Goal: Task Accomplishment & Management: Manage account settings

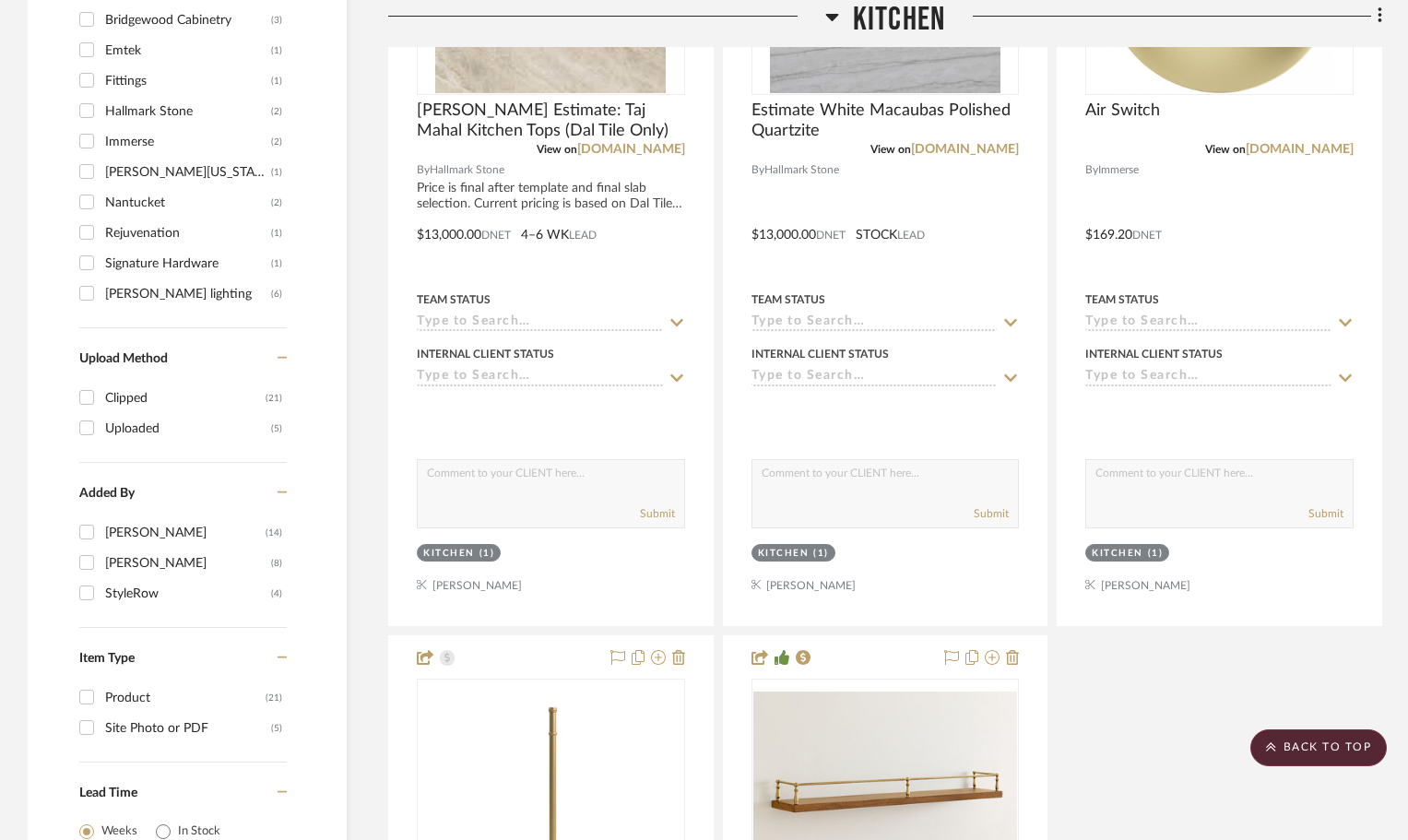
scroll to position [1567, 0]
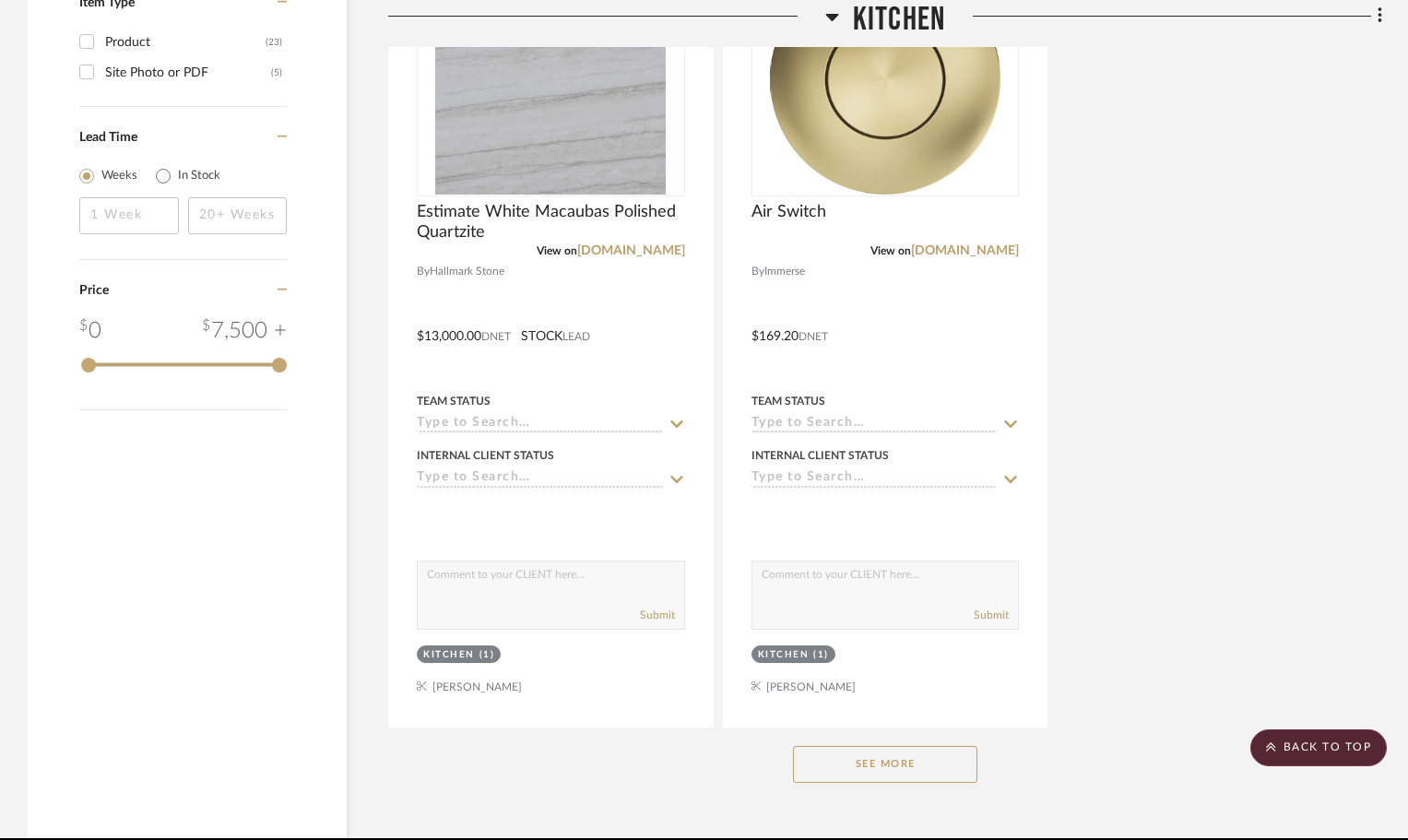
scroll to position [2373, 0]
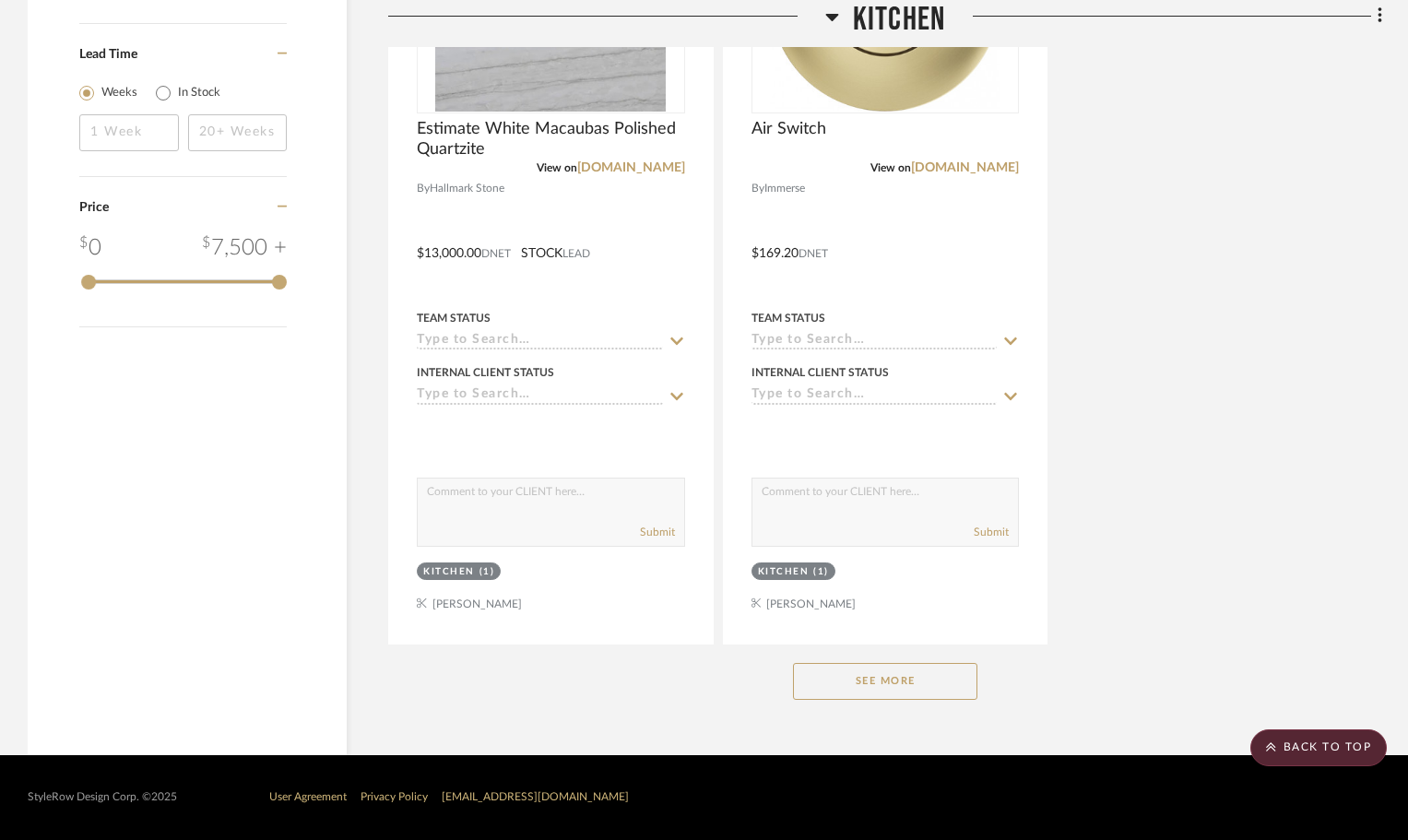
click at [890, 680] on button "See More" at bounding box center [885, 681] width 185 height 37
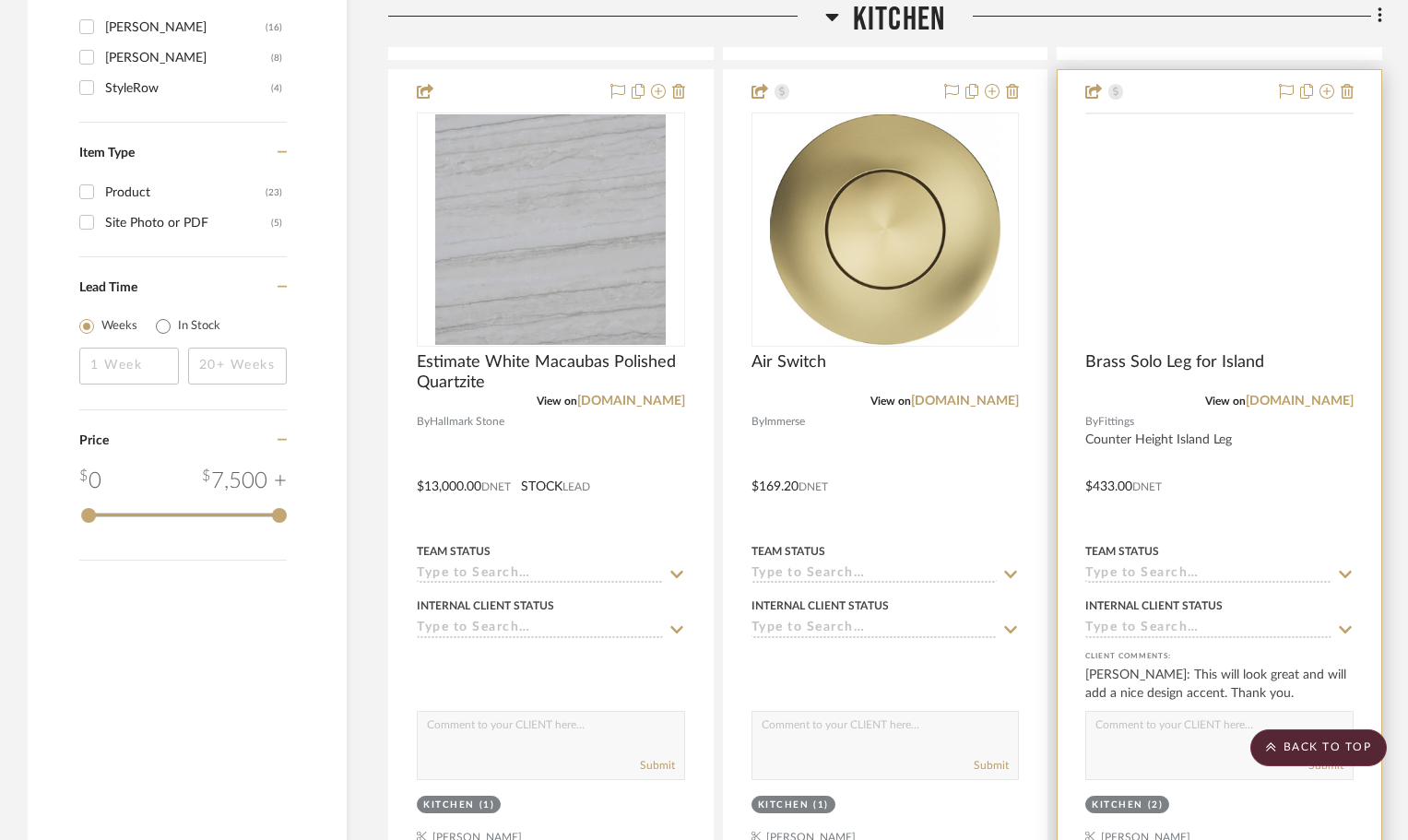
scroll to position [2096, 0]
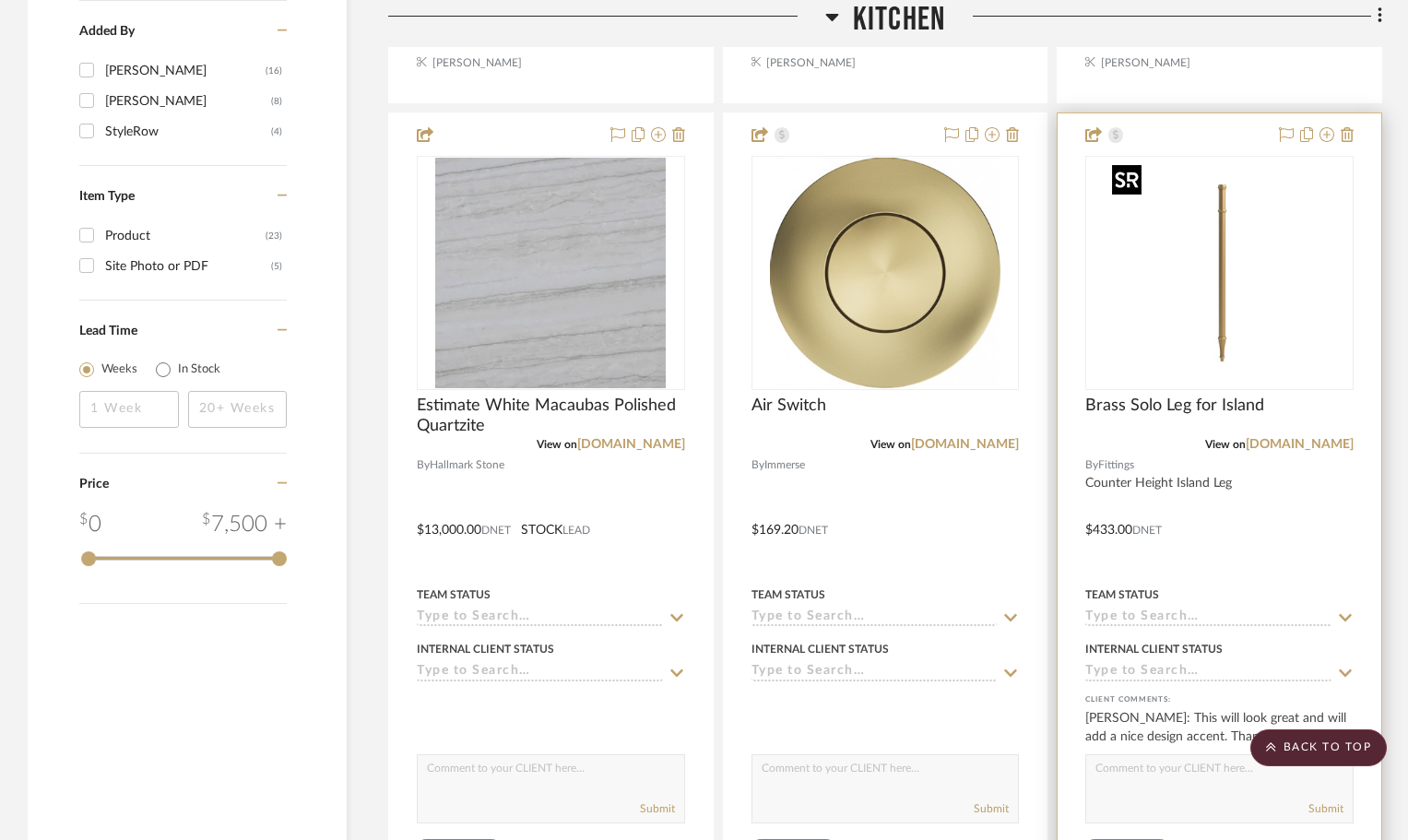
click at [0, 0] on img at bounding box center [0, 0] width 0 height 0
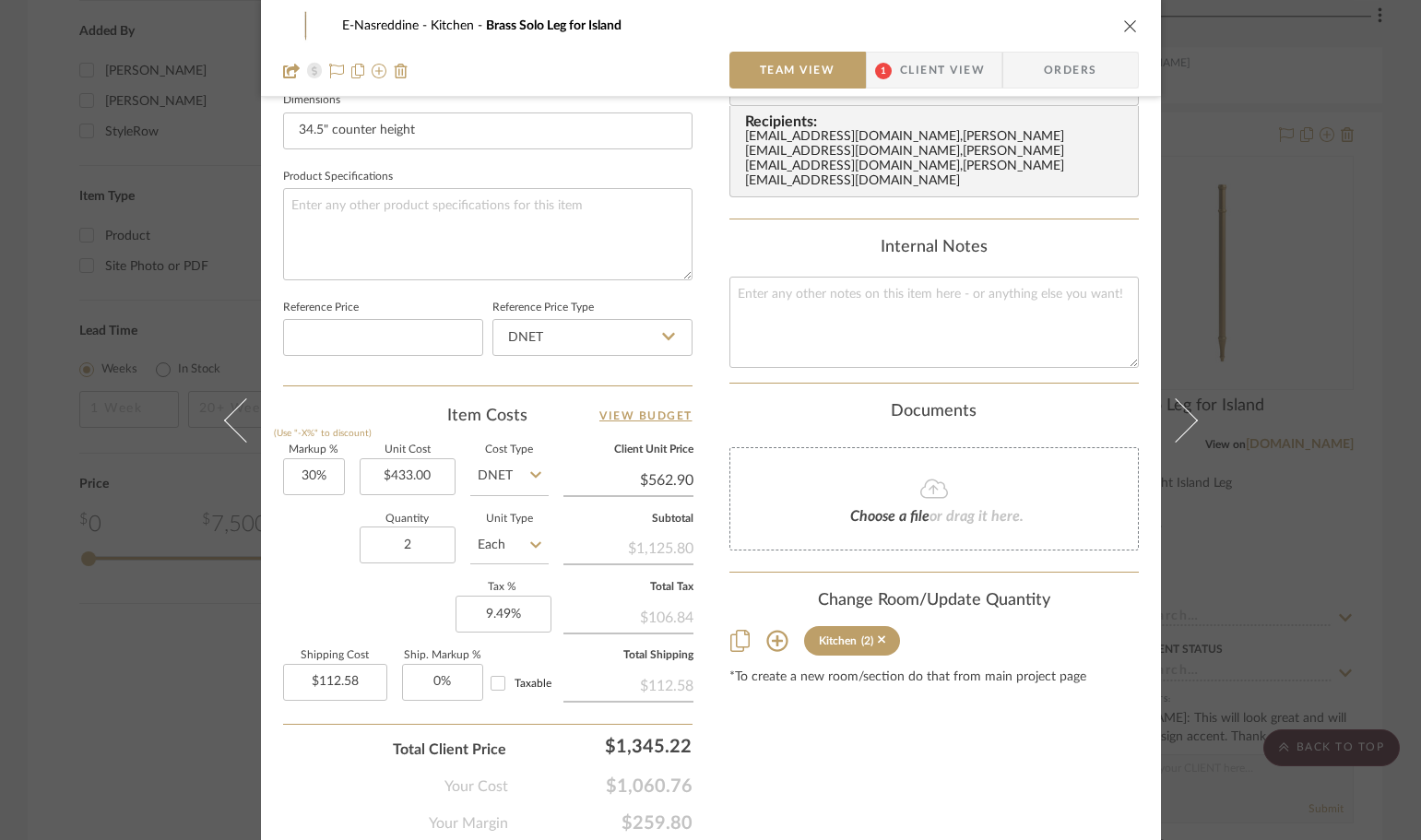
scroll to position [830, 0]
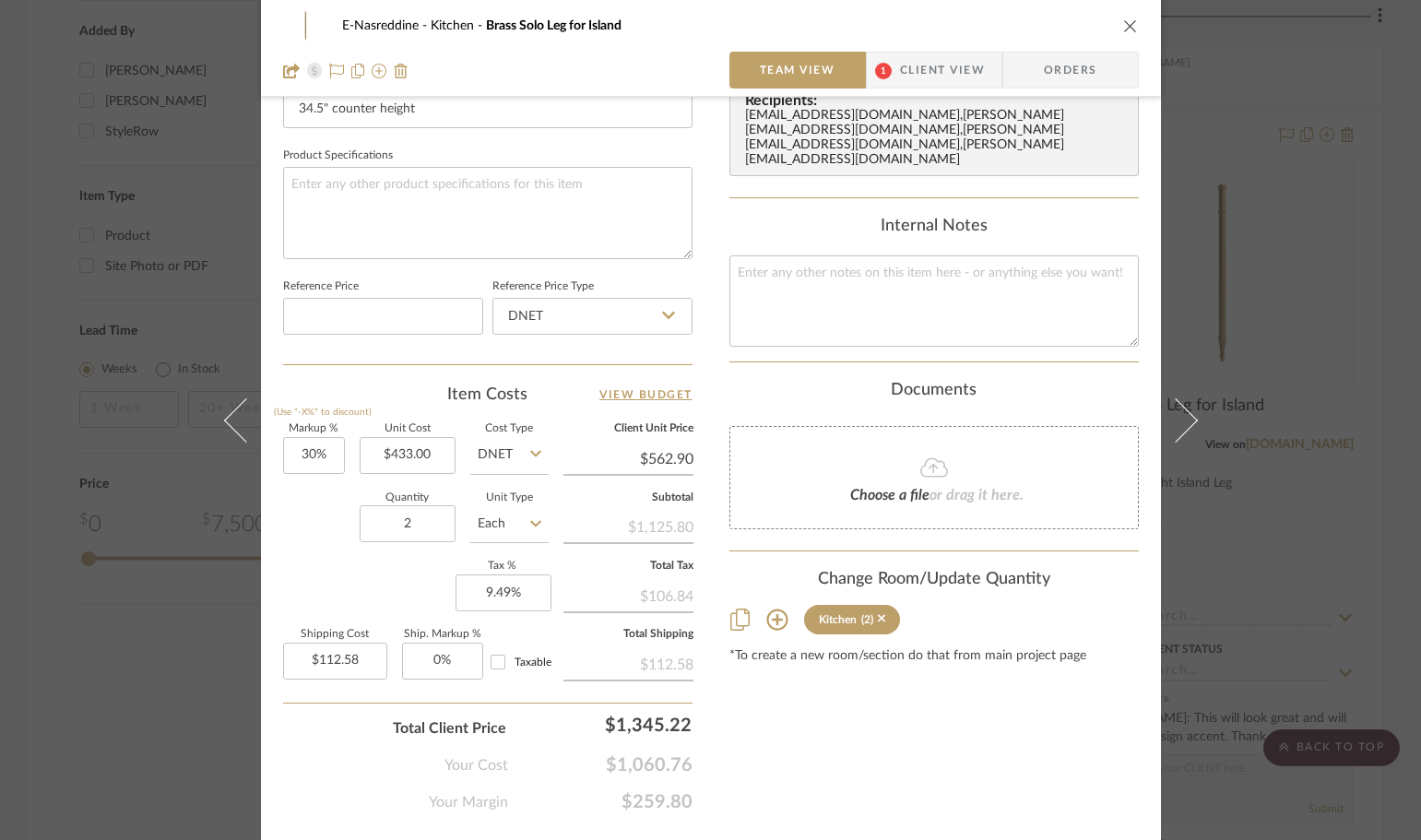
click at [1336, 229] on div "E-Nasreddine Kitchen Brass Solo Leg for Island Team View 1 Client View Orders T…" at bounding box center [710, 420] width 1421 height 840
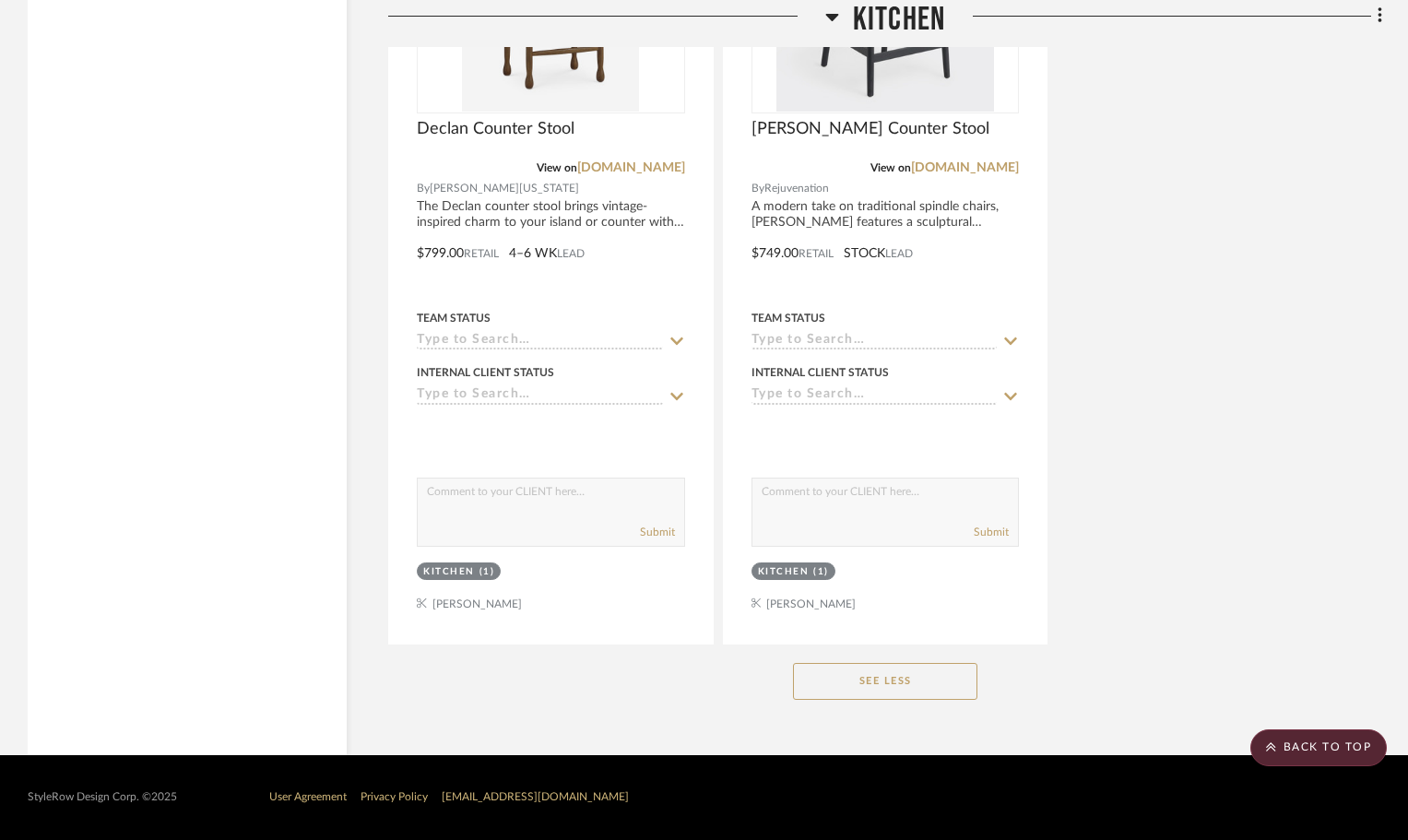
click at [873, 674] on button "See Less" at bounding box center [885, 681] width 185 height 37
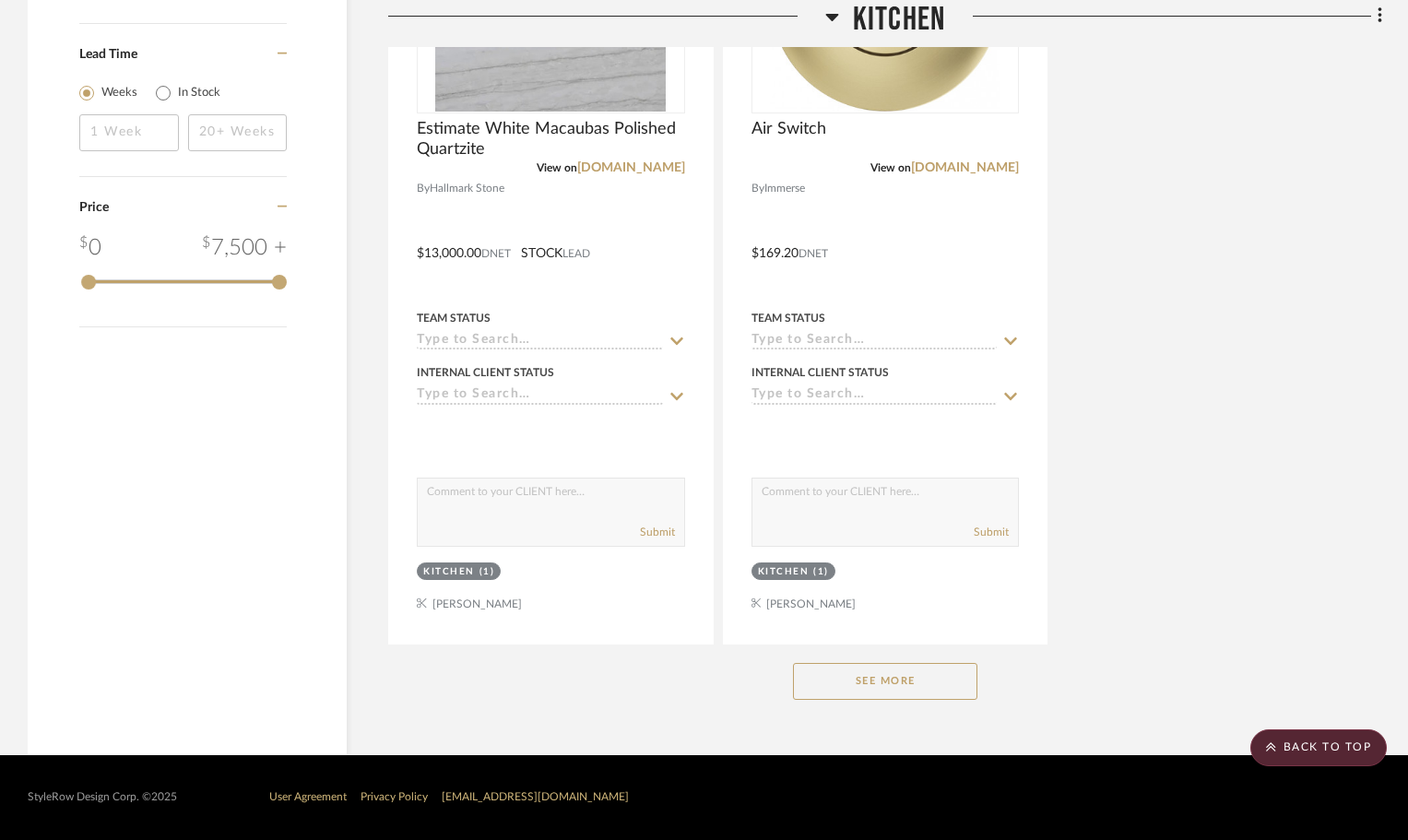
click at [873, 678] on button "See More" at bounding box center [885, 681] width 185 height 37
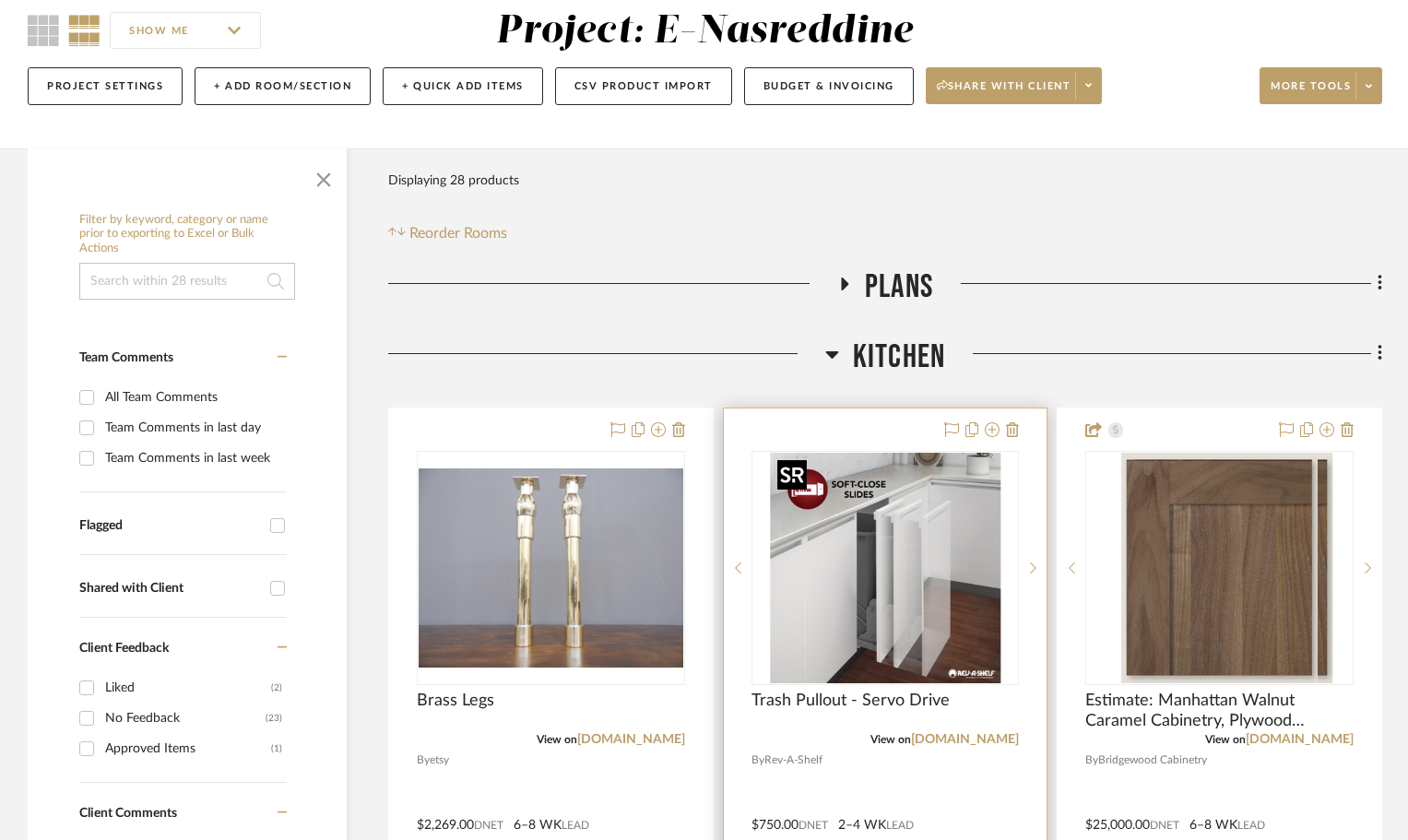
scroll to position [556, 0]
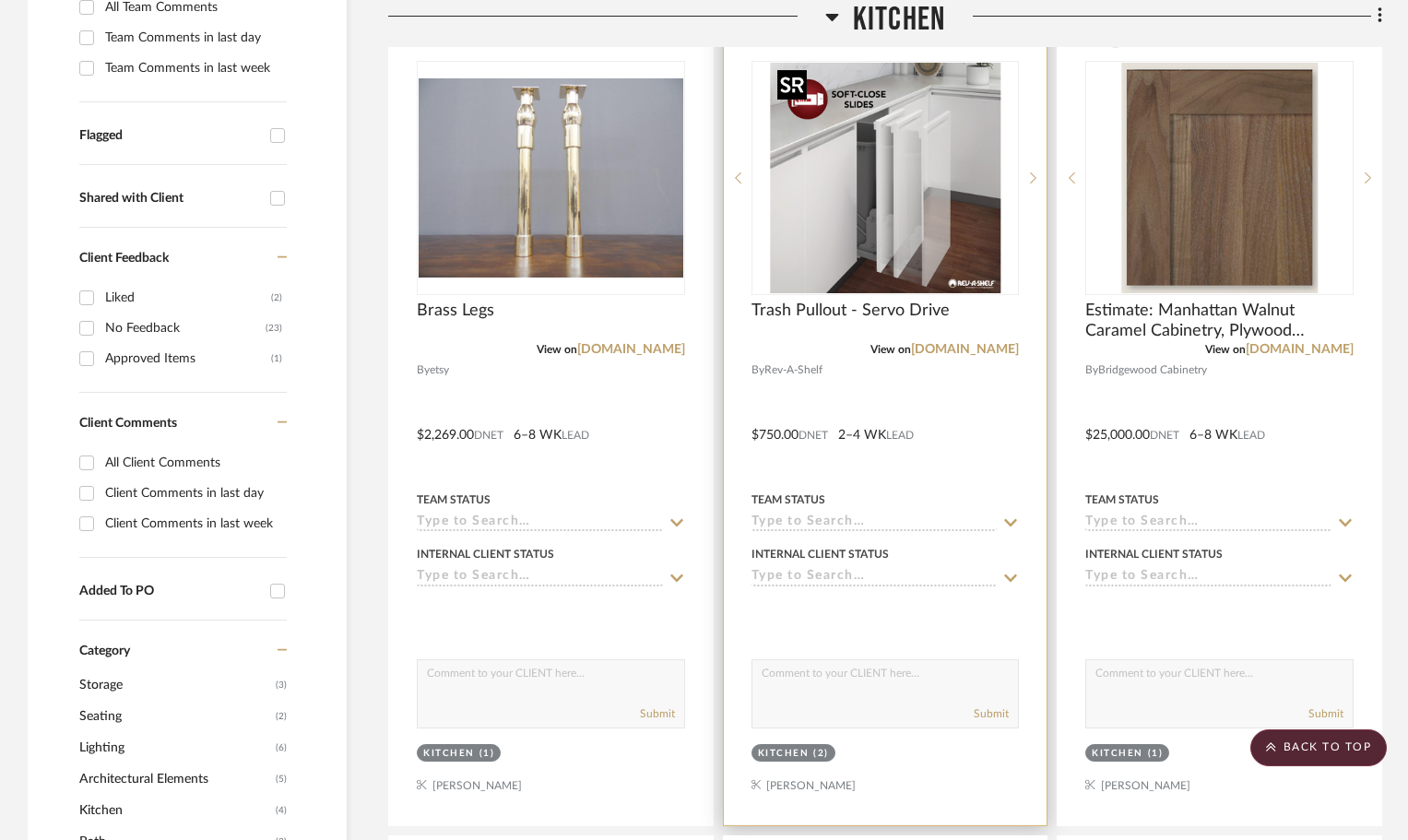
click at [901, 232] on img "0" at bounding box center [886, 178] width 231 height 231
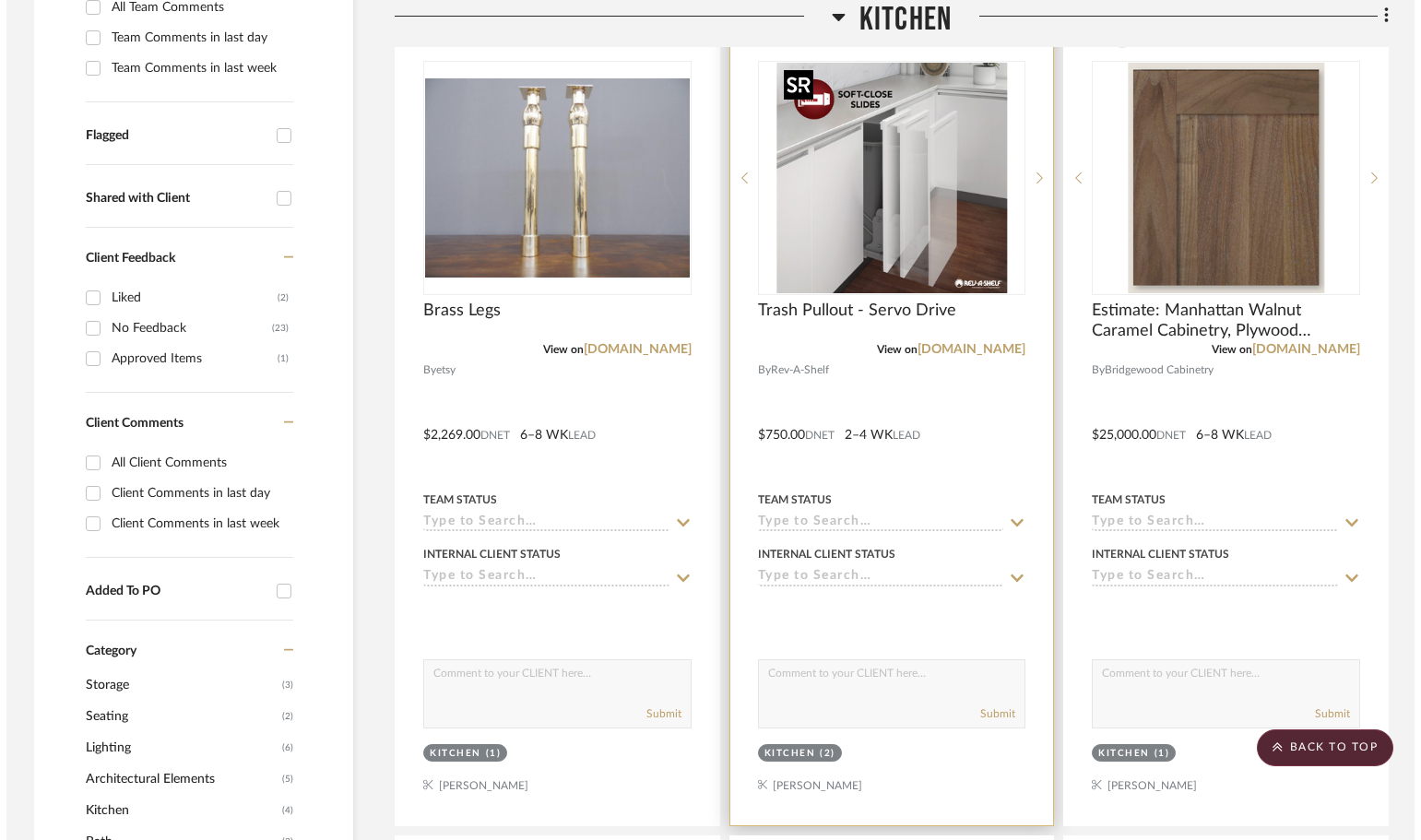
scroll to position [0, 0]
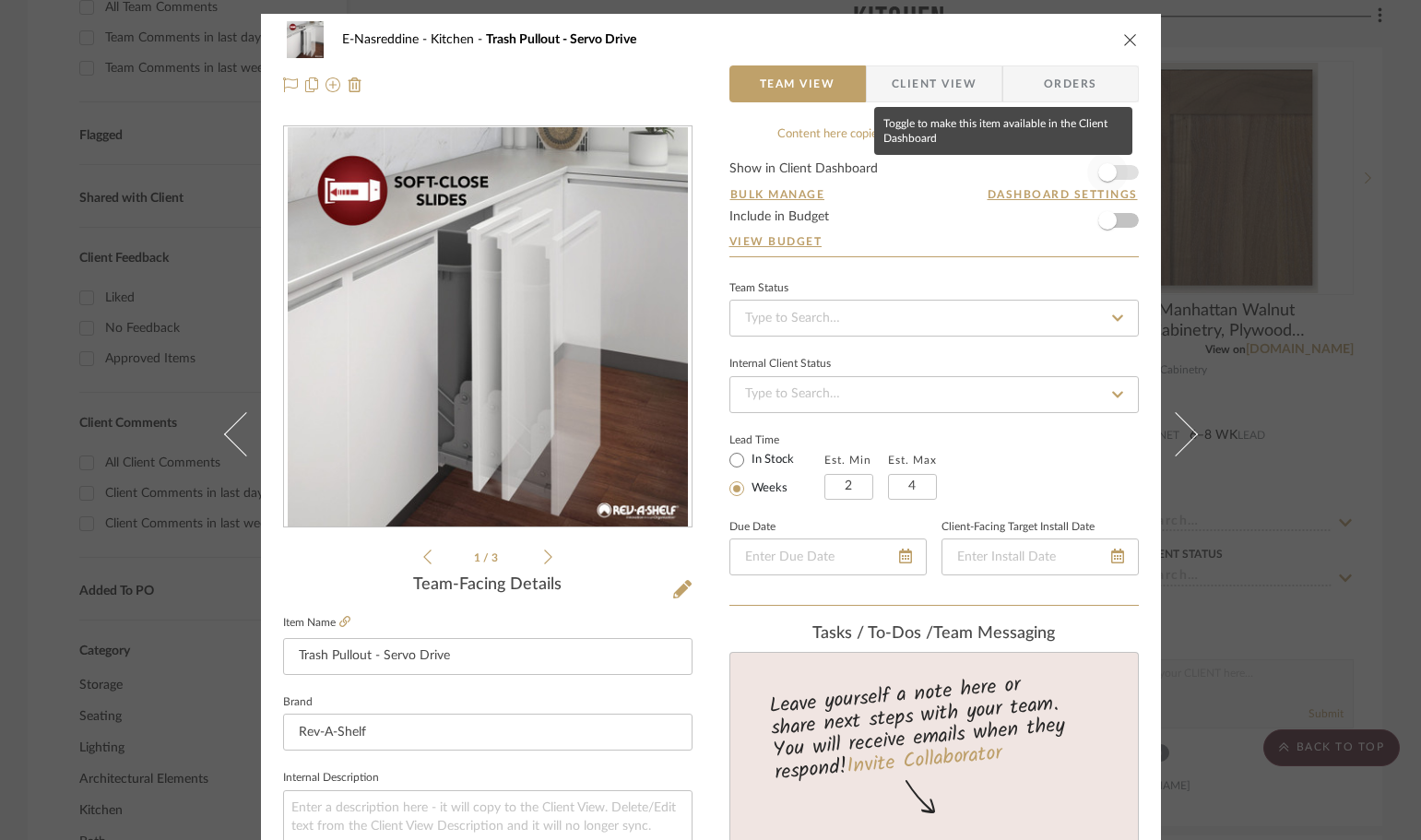
click at [1114, 166] on span "button" at bounding box center [1107, 172] width 41 height 41
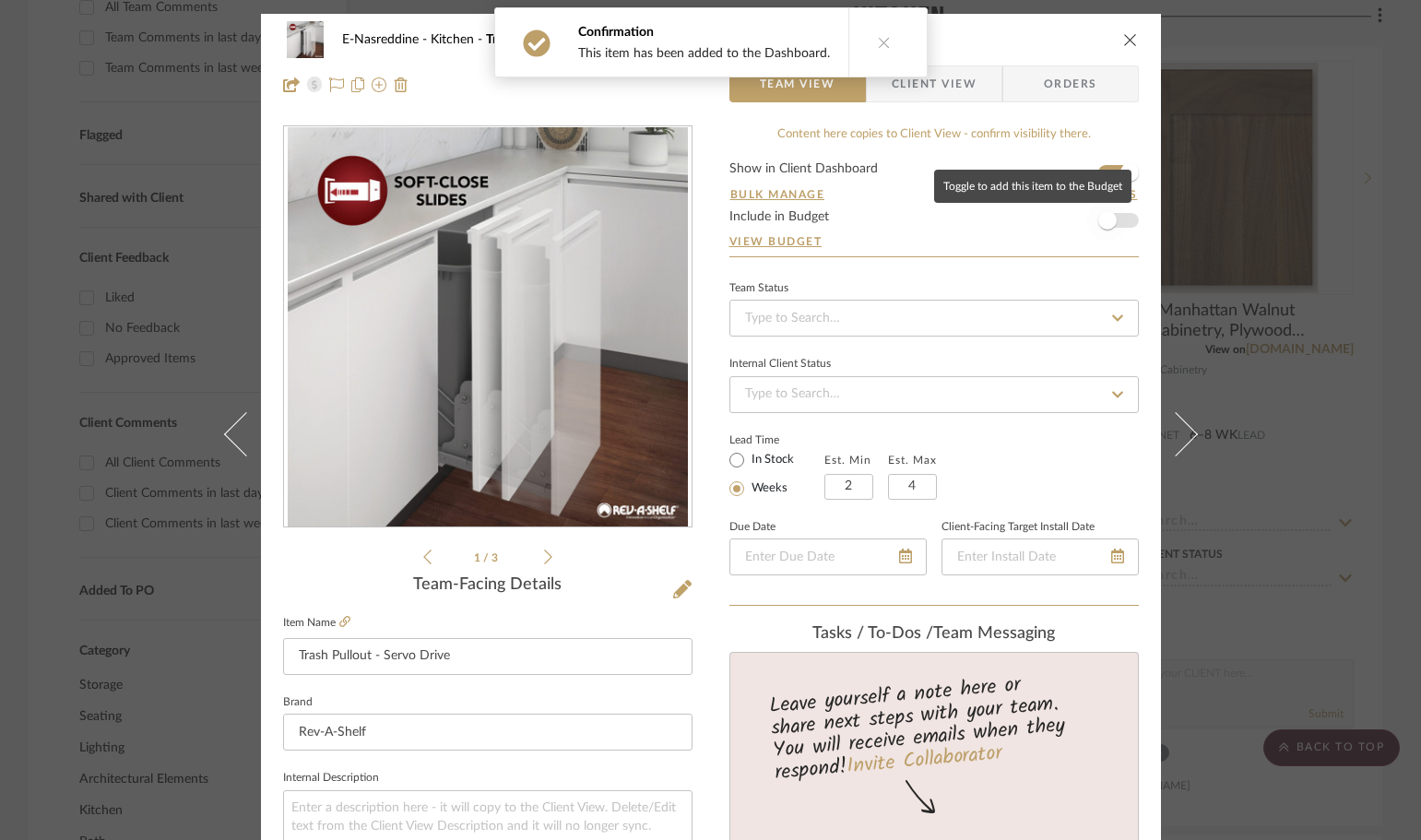
click at [1117, 216] on span "button" at bounding box center [1107, 219] width 41 height 41
click at [1314, 57] on div "E-Nasreddine Kitchen Trash Pullout - Servo Drive Team View Client View Orders 1…" at bounding box center [710, 420] width 1421 height 840
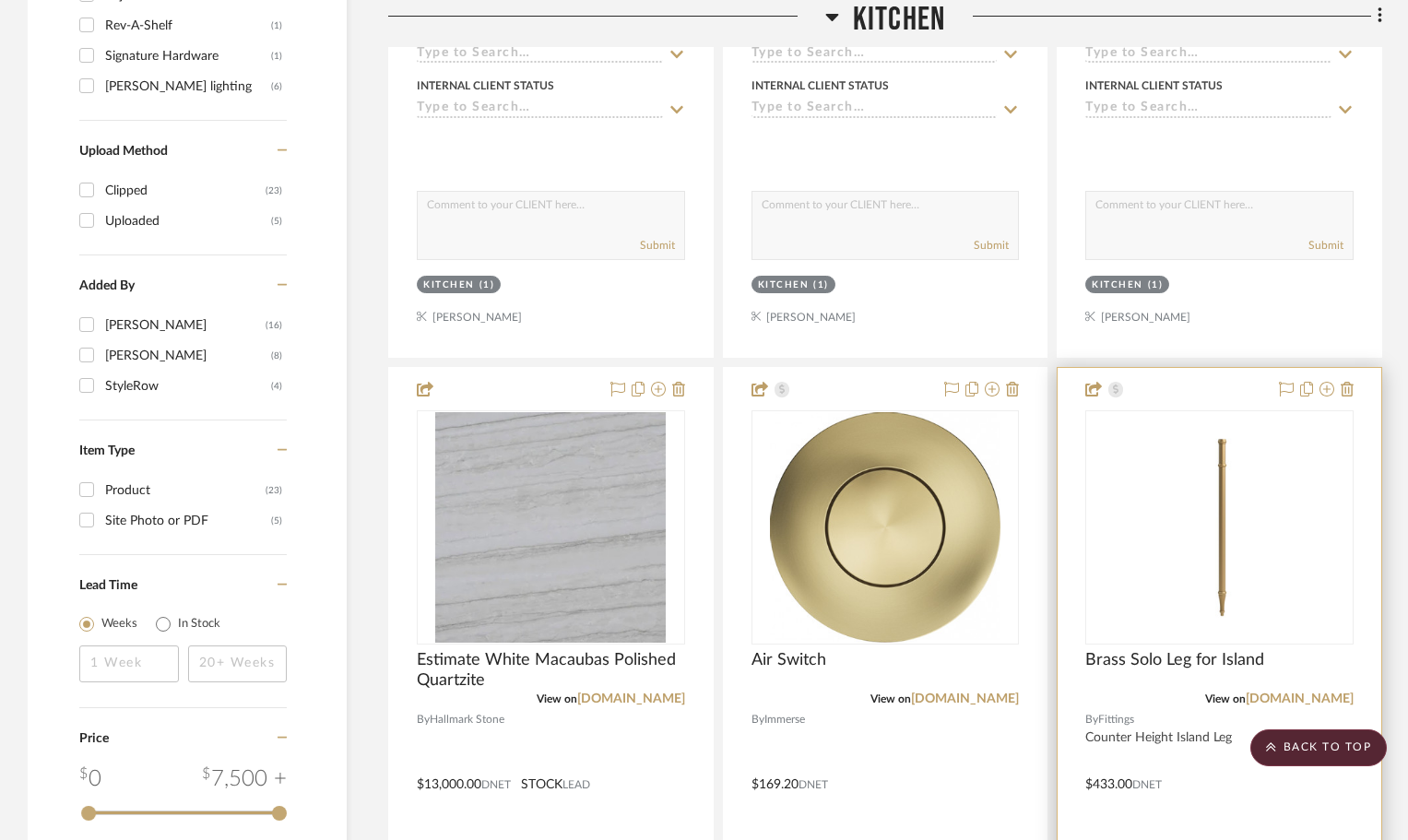
scroll to position [1846, 0]
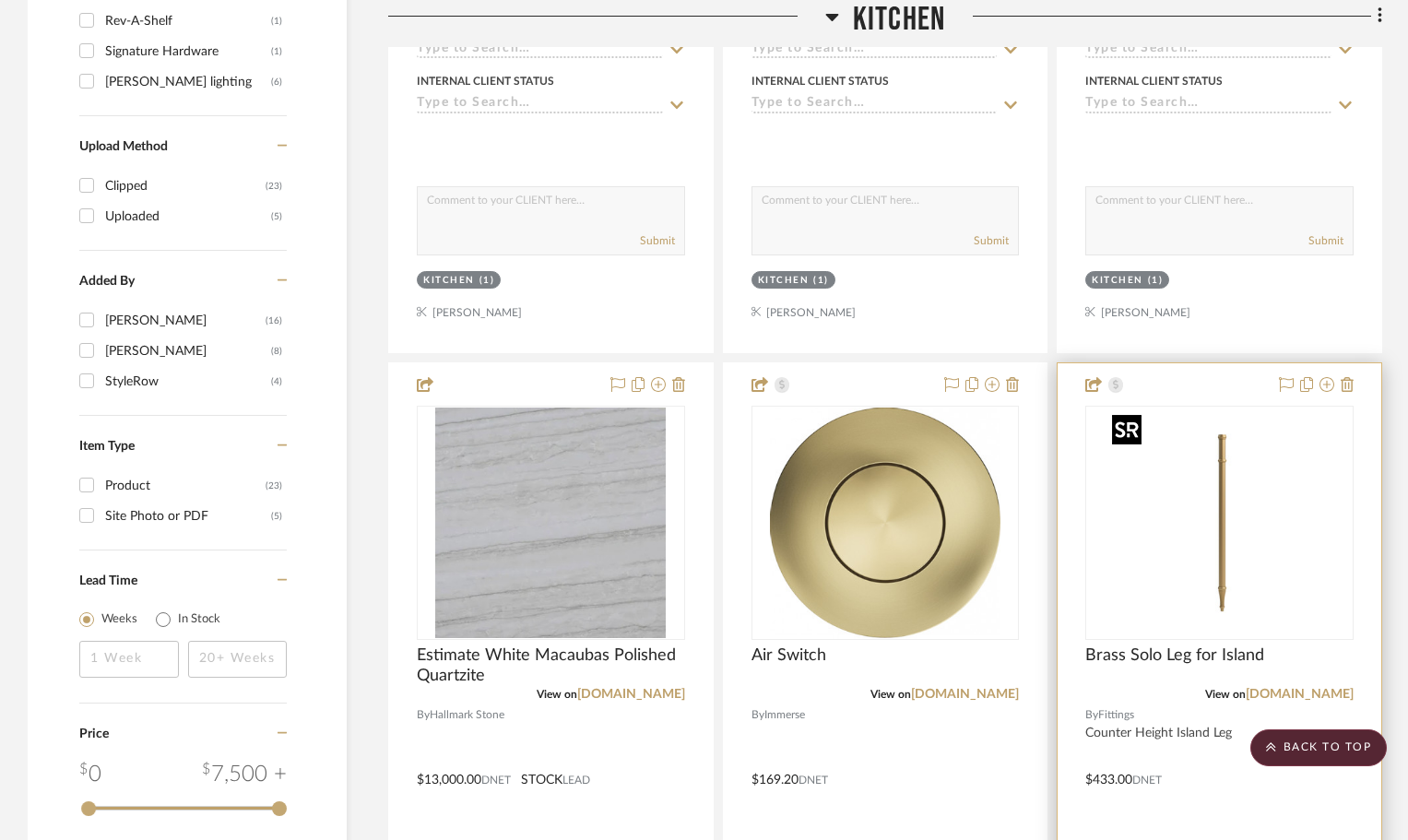
click at [1231, 517] on img "0" at bounding box center [1221, 523] width 231 height 231
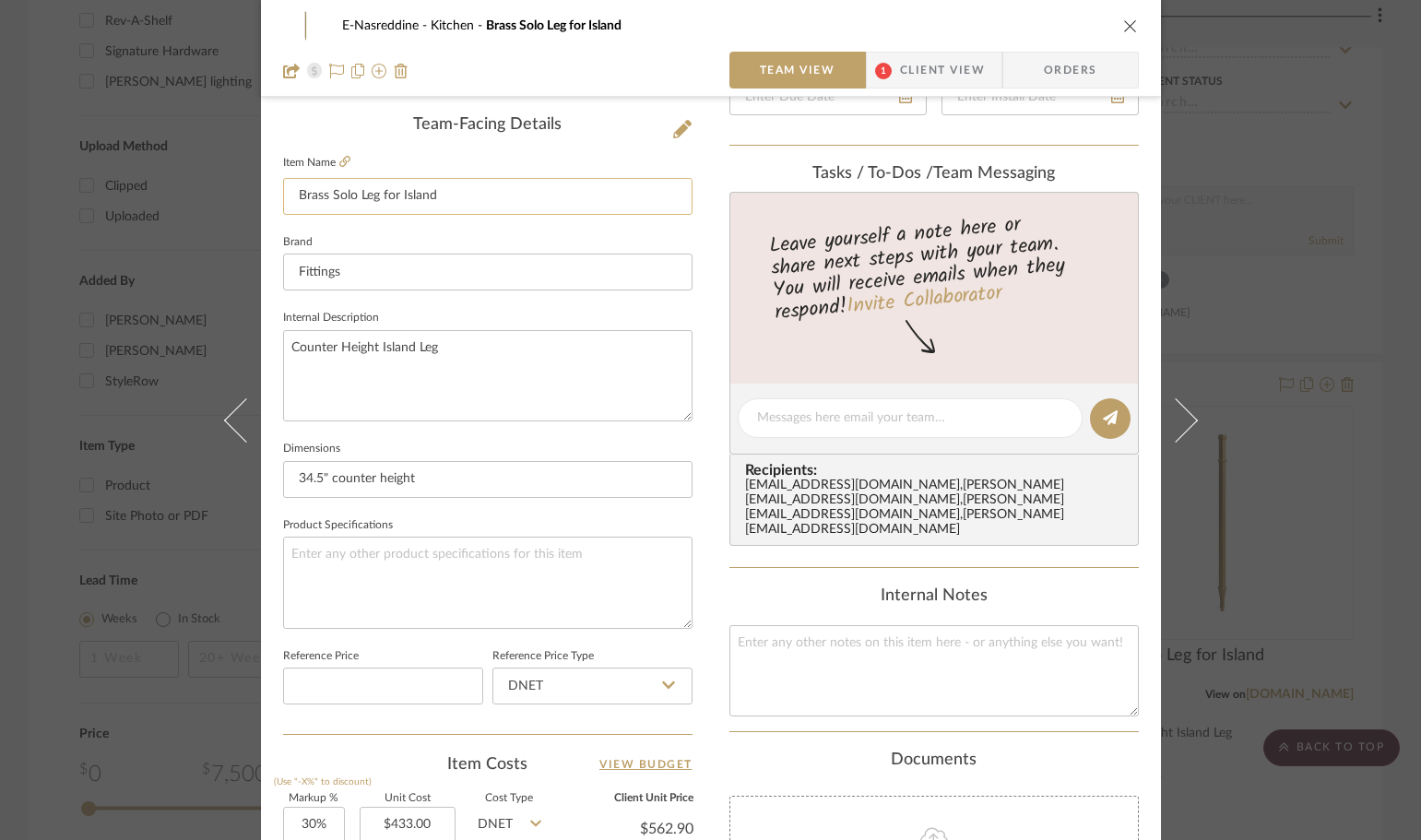
scroll to position [461, 0]
click at [673, 127] on icon at bounding box center [681, 128] width 18 height 18
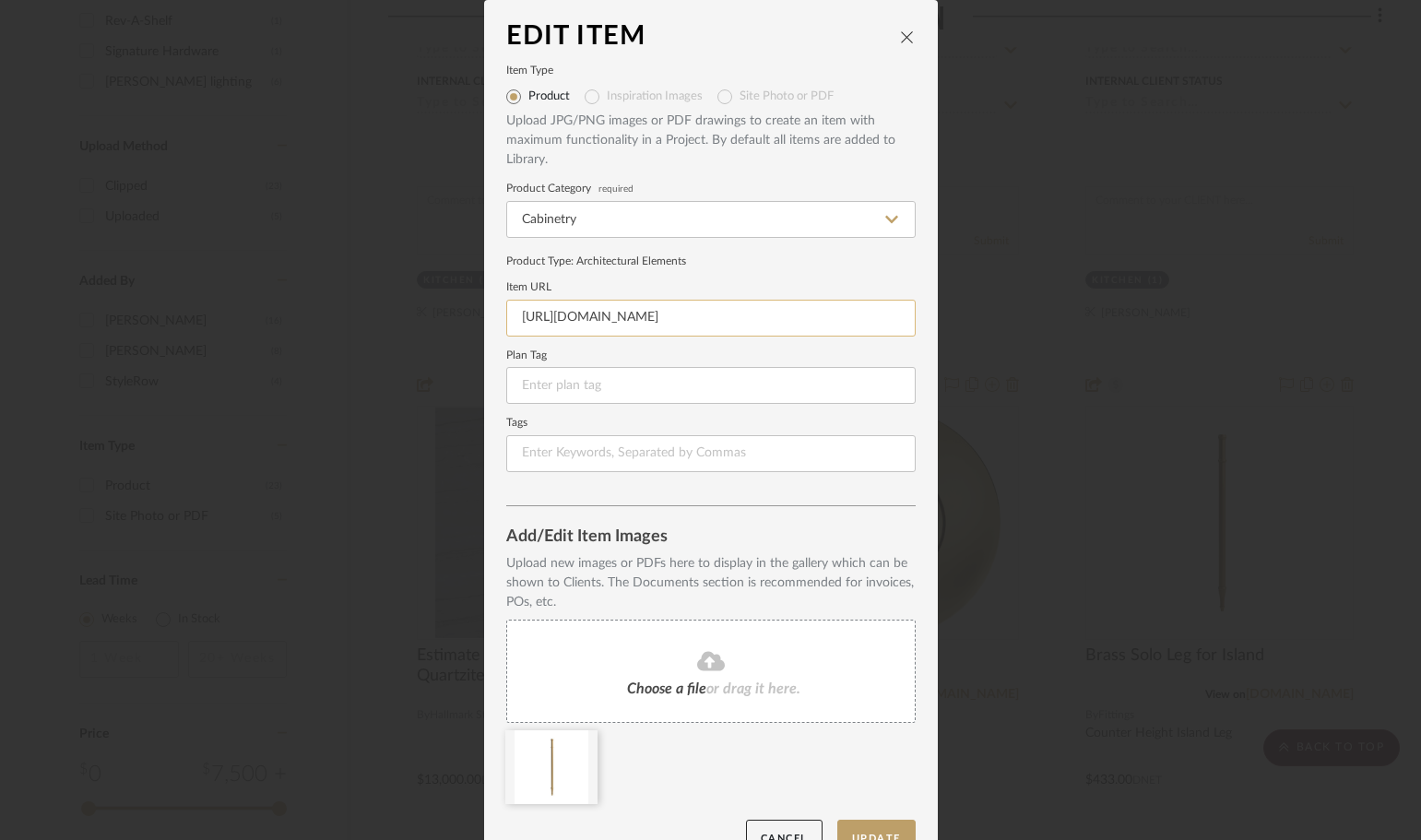
click at [670, 316] on input "https://fittingscollection.com/products/solo-leg?variant=43738817069311" at bounding box center [710, 318] width 410 height 37
click at [1097, 94] on div "Edit Item Item Type Product Inspiration Images Site Photo or PDF Upload JPG/PNG…" at bounding box center [710, 420] width 1421 height 840
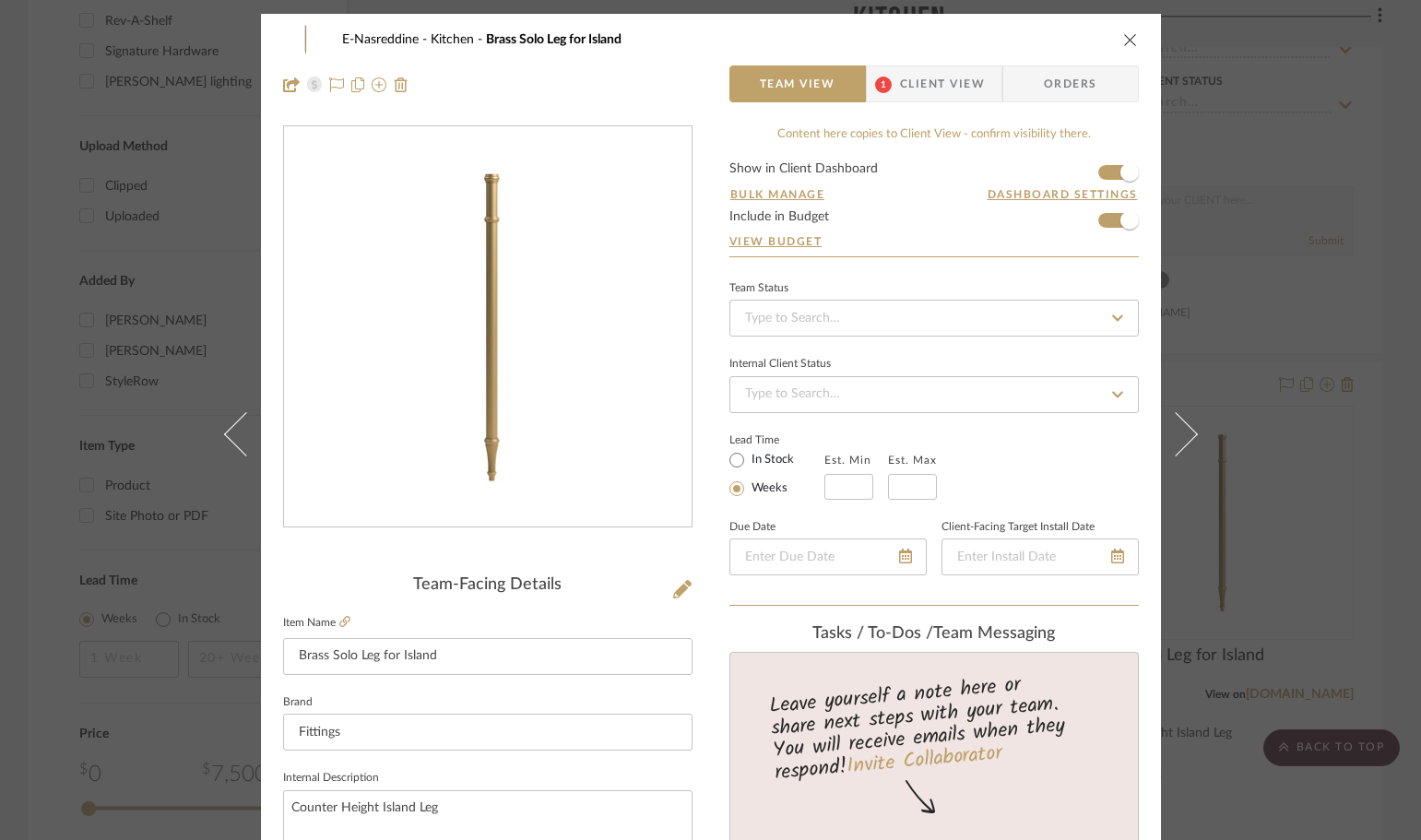
click at [918, 79] on span "Client View" at bounding box center [942, 83] width 85 height 37
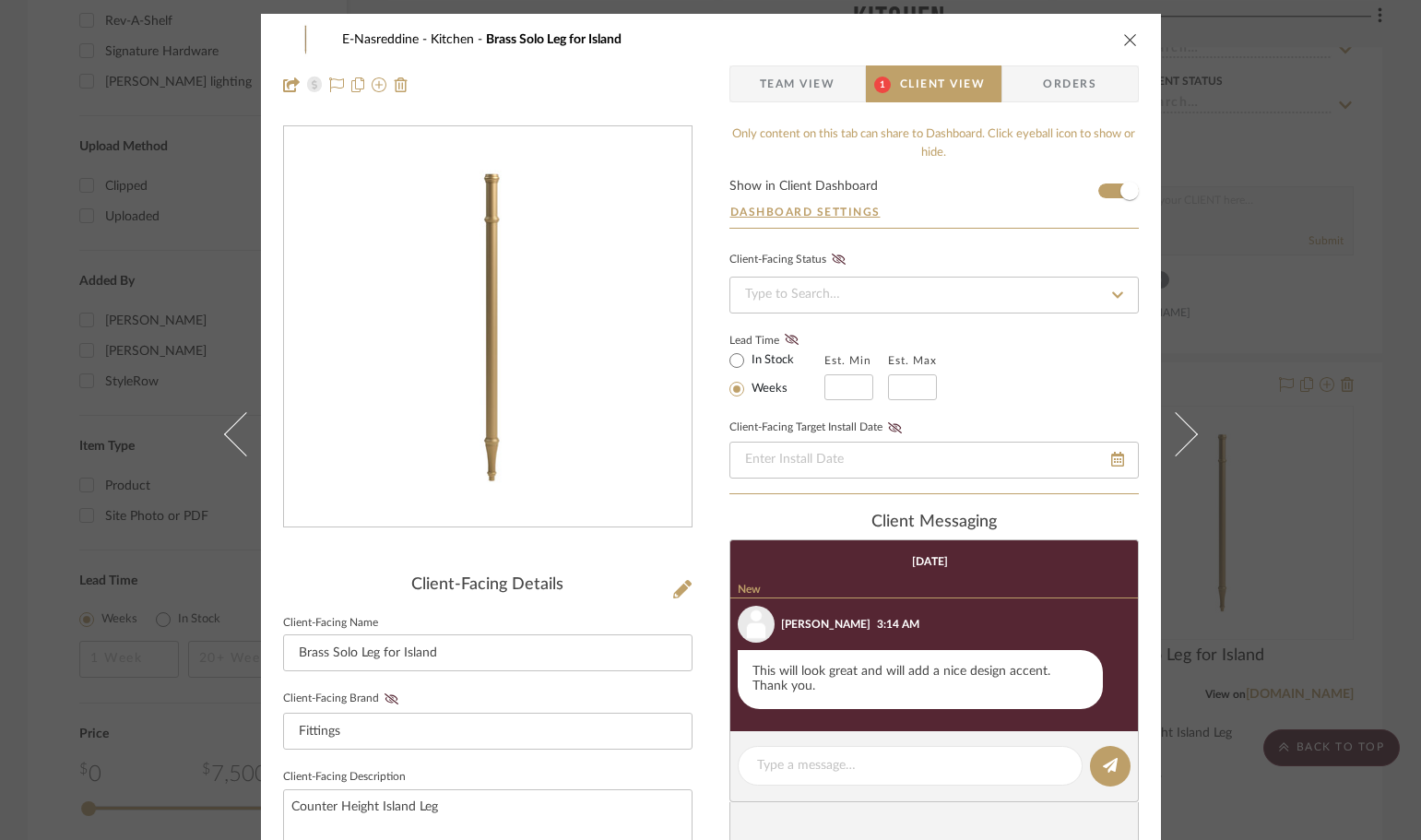
click at [1128, 40] on icon "close" at bounding box center [1131, 40] width 15 height 15
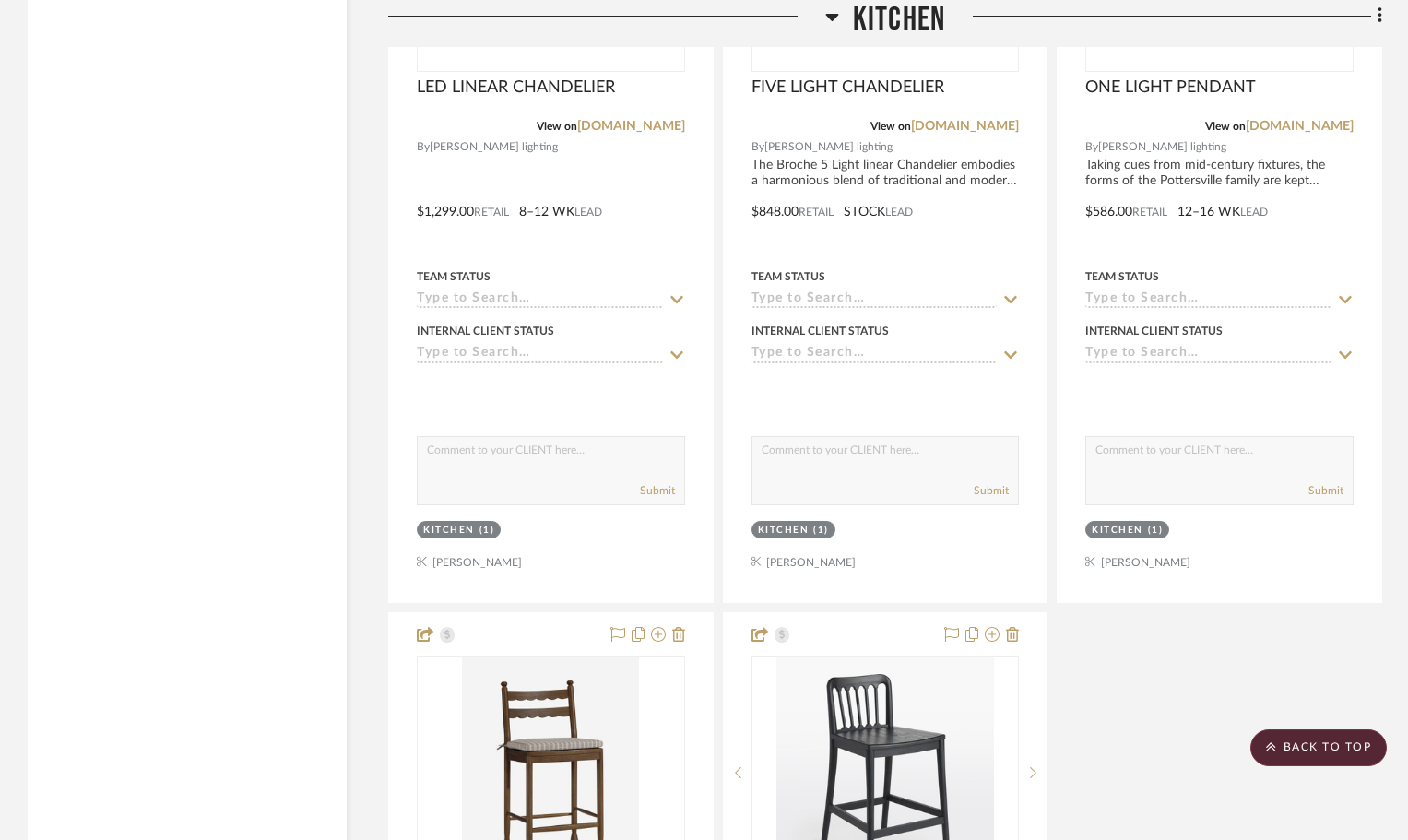
scroll to position [5768, 0]
